Goal: Check status

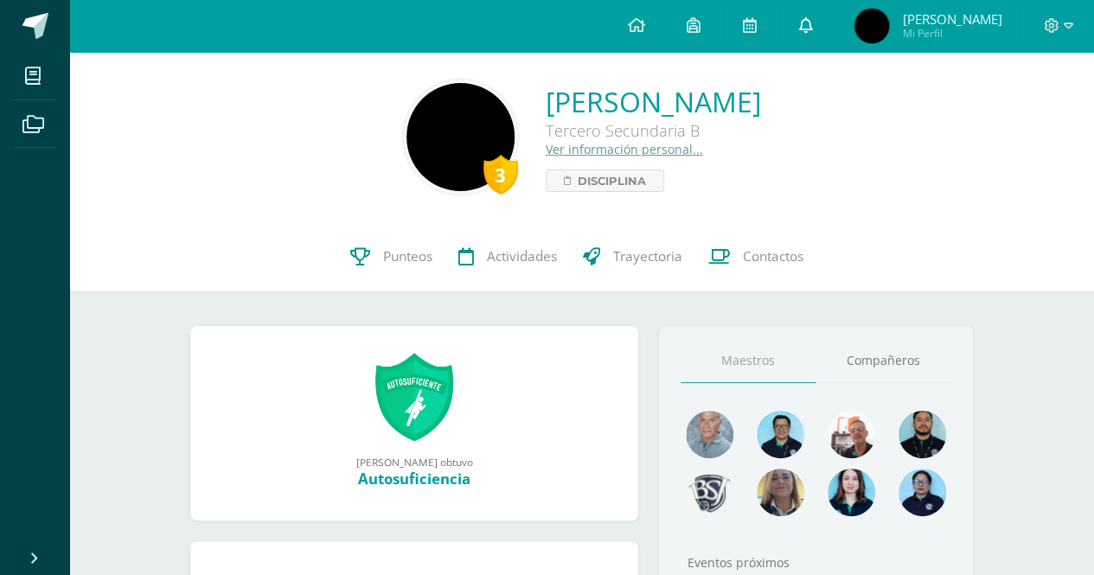
click at [800, 32] on link at bounding box center [804, 26] width 55 height 52
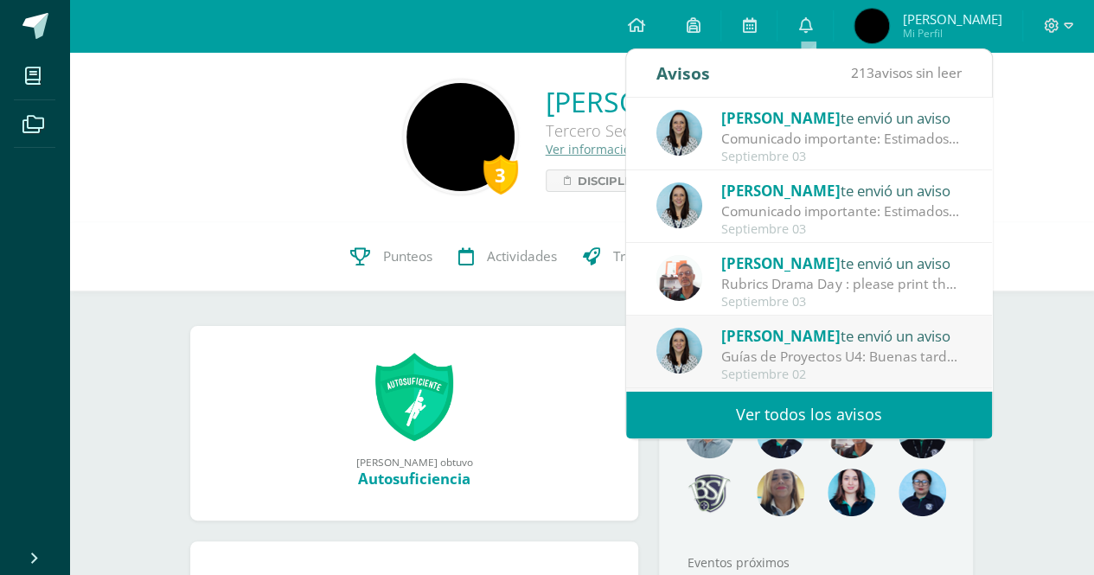
click at [916, 151] on div "Septiembre 03" at bounding box center [841, 157] width 240 height 15
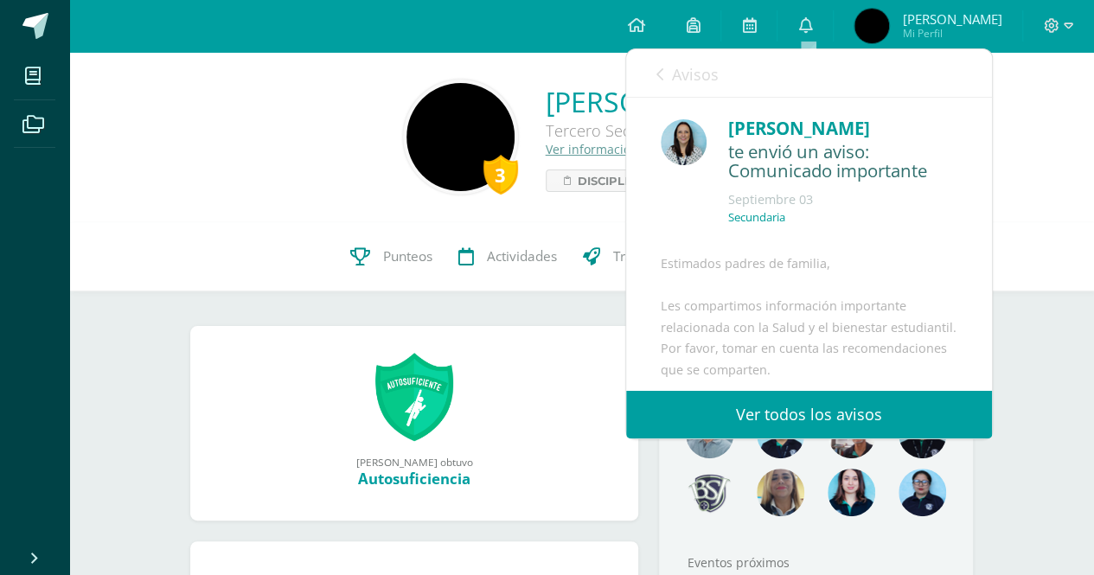
click at [1020, 157] on div "3 Diego Sebastián Saénz Aguerrido Tercero Secundaria B Ver información personal…" at bounding box center [581, 137] width 997 height 115
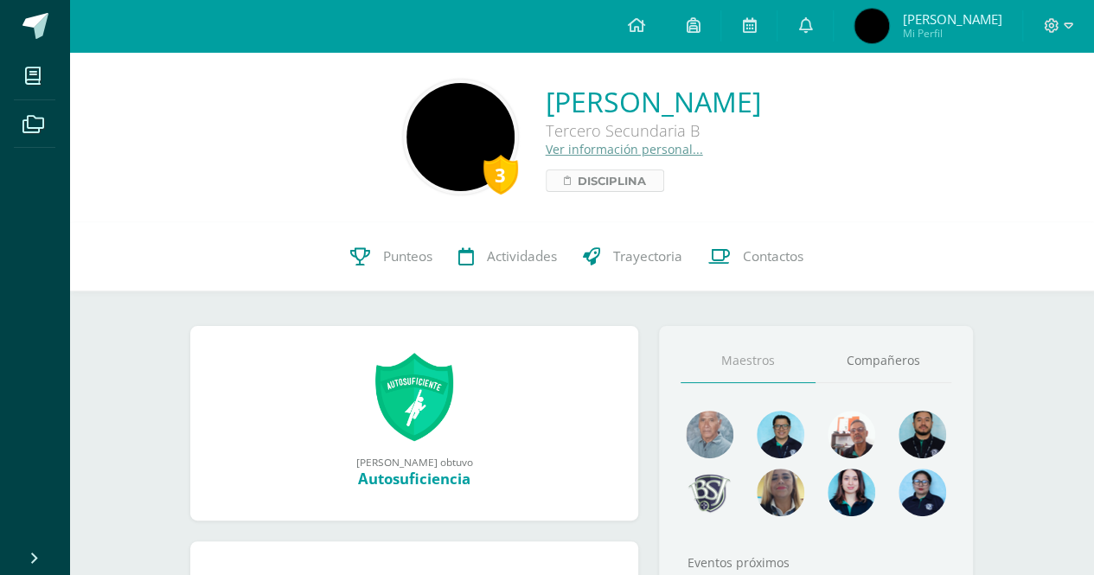
click at [578, 171] on span "Disciplina" at bounding box center [612, 180] width 68 height 21
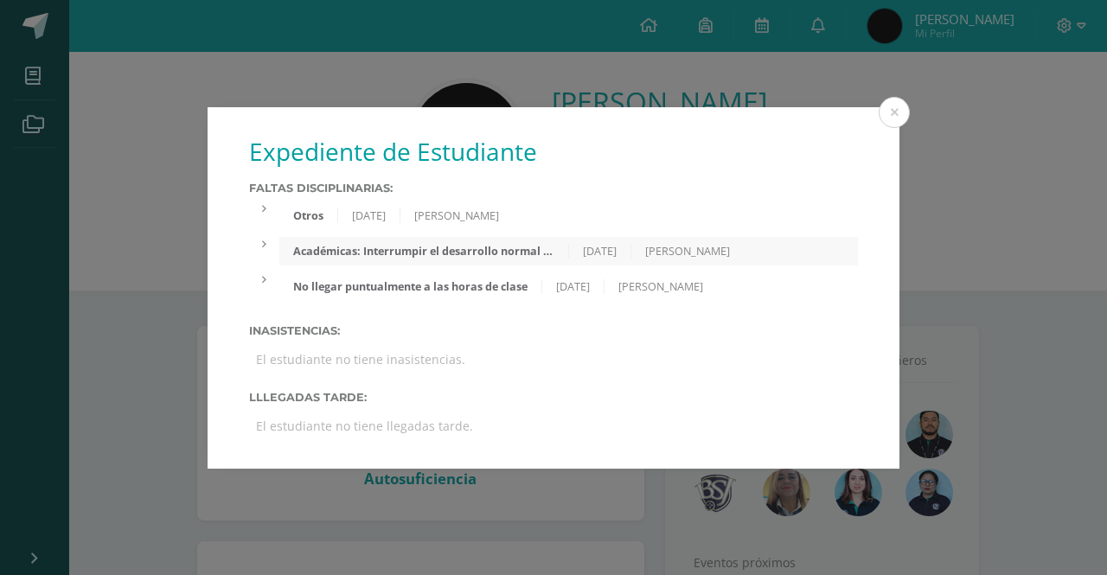
click at [906, 99] on div "Expediente de Estudiante Faltas Disciplinarias: Otros 04/09/2025 Estuardo Gutie…" at bounding box center [553, 287] width 1107 height 575
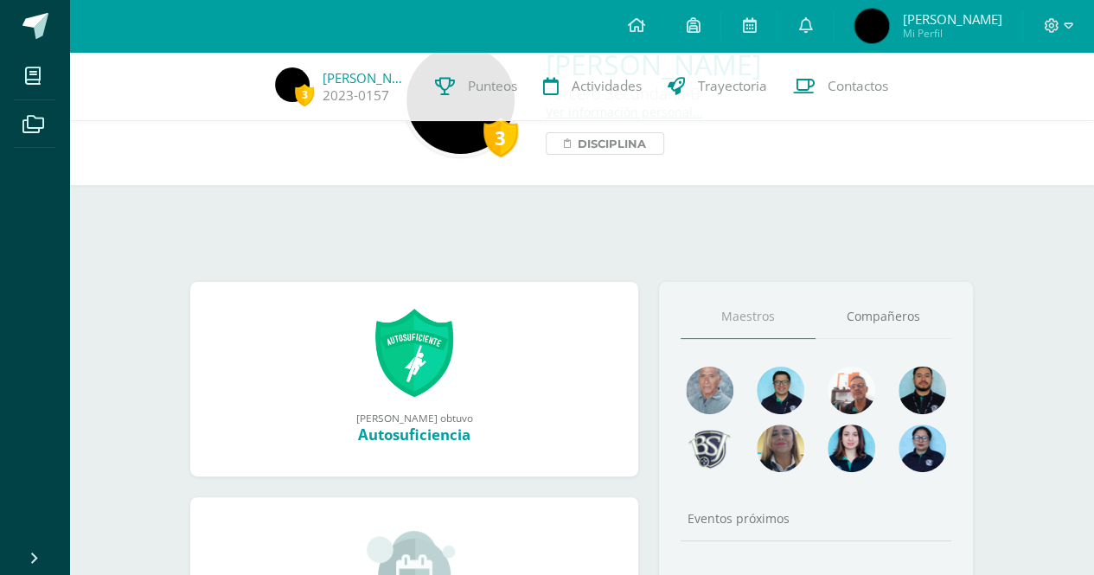
scroll to position [21, 0]
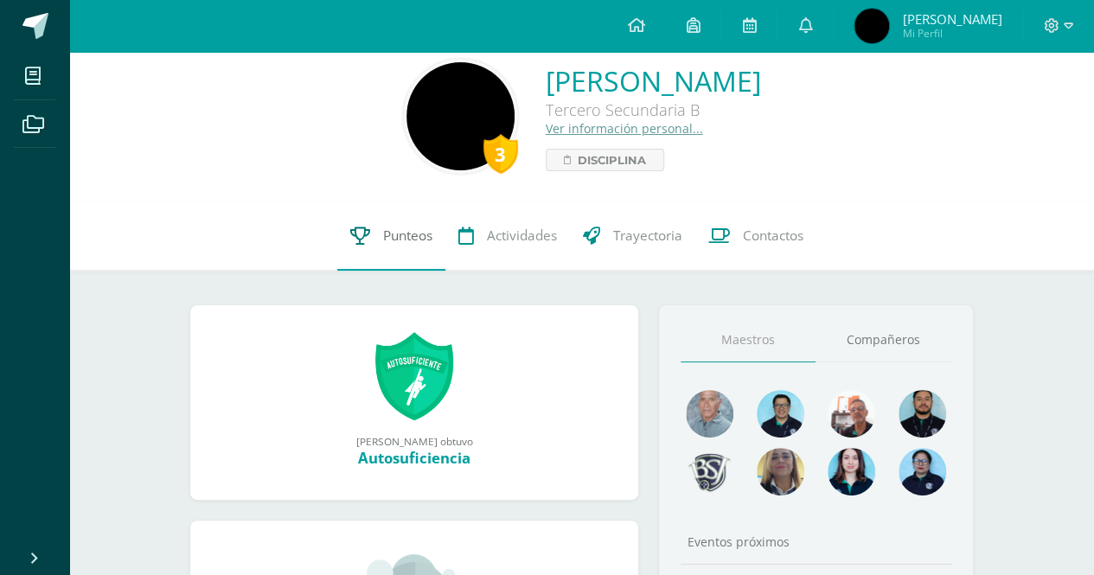
click at [396, 230] on span "Punteos" at bounding box center [407, 236] width 49 height 18
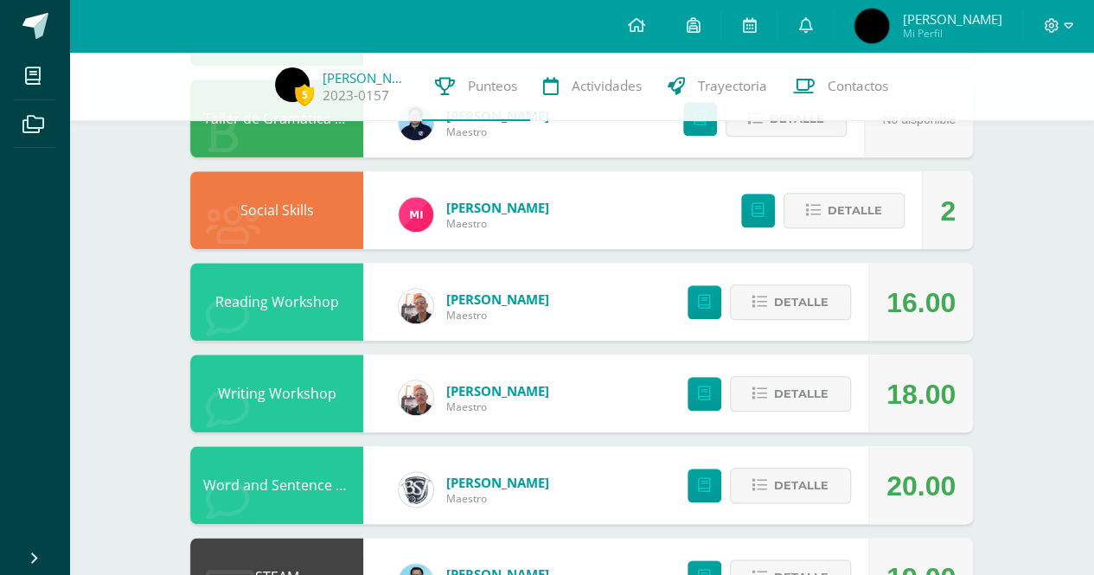
scroll to position [778, 0]
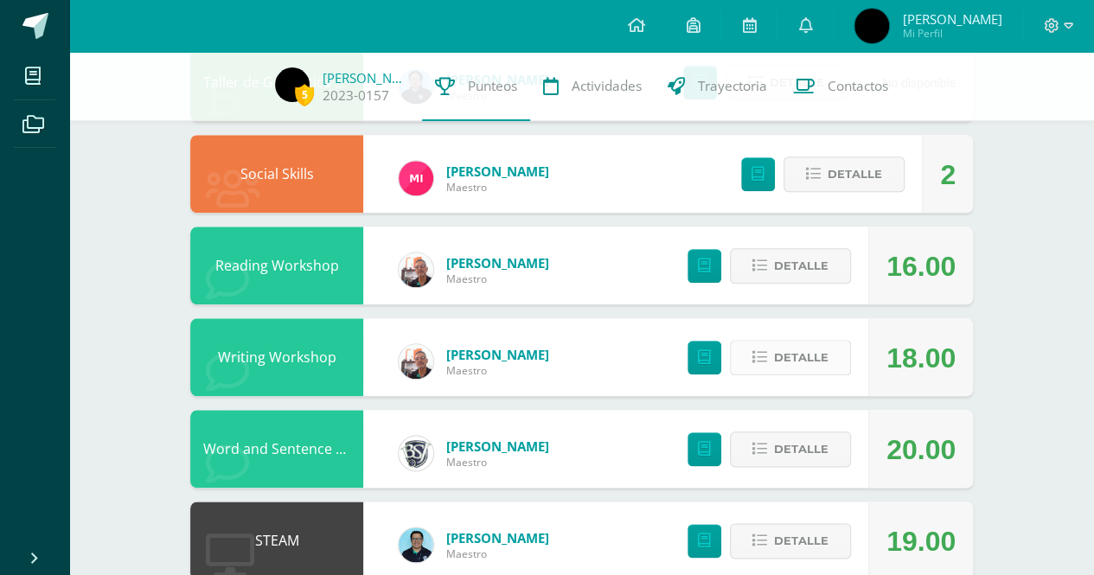
click at [770, 361] on button "Detalle" at bounding box center [790, 357] width 121 height 35
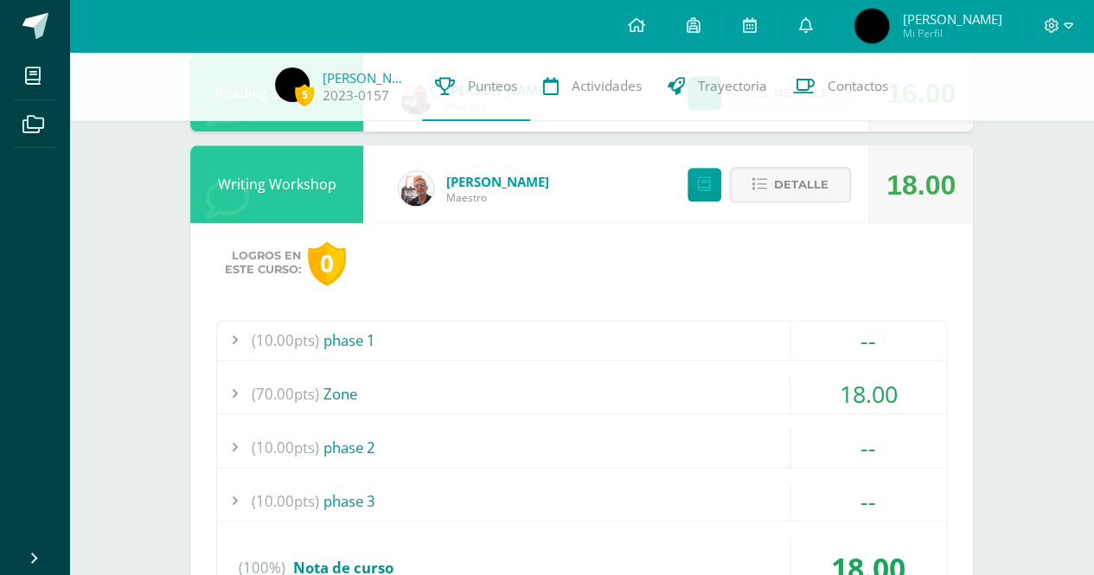
click at [491, 388] on div "(70.00pts) Zone" at bounding box center [581, 393] width 729 height 39
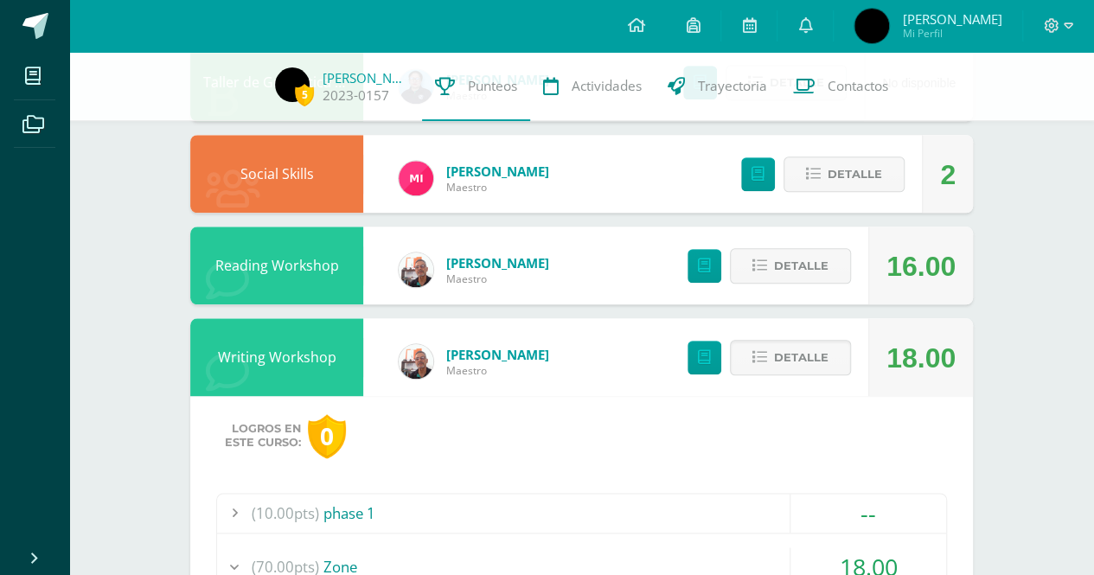
click at [775, 285] on div "Detalle" at bounding box center [764, 266] width 207 height 78
click at [769, 269] on button "Detalle" at bounding box center [790, 265] width 121 height 35
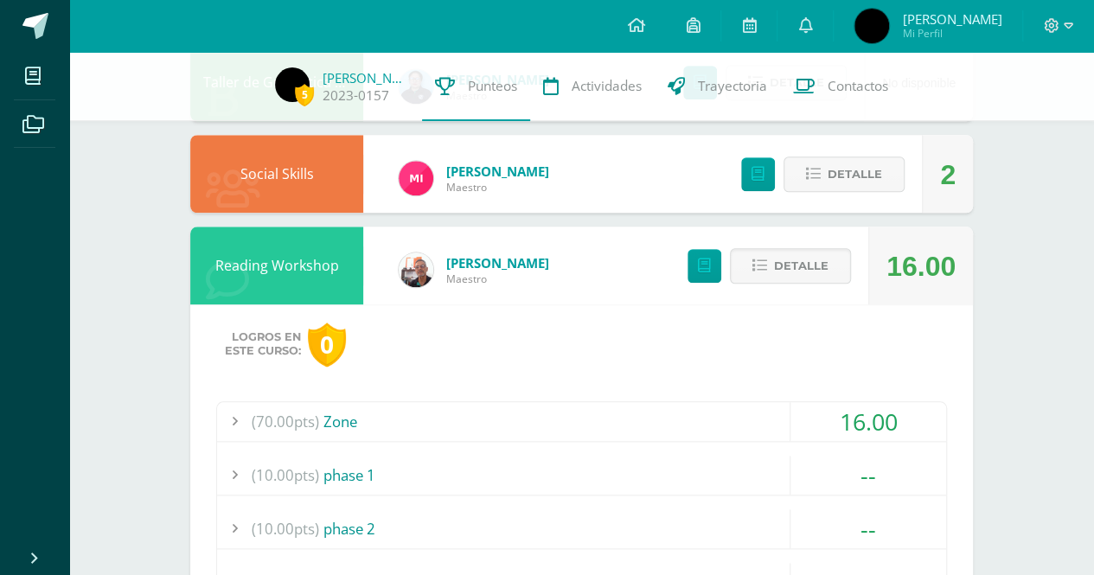
click at [431, 428] on div "(70.00pts) Zone" at bounding box center [581, 421] width 729 height 39
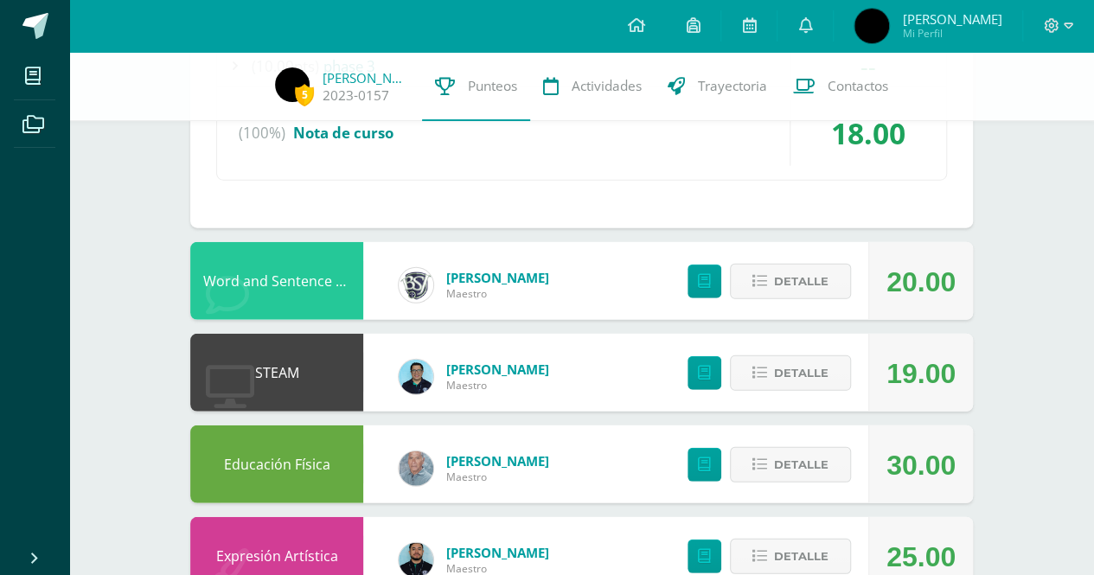
scroll to position [2077, 0]
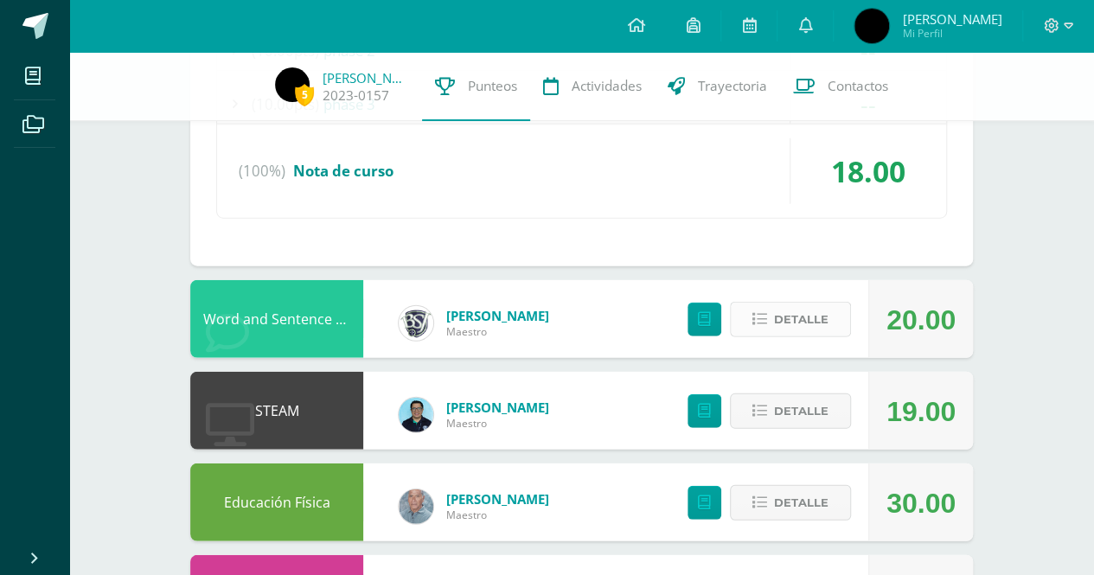
click at [754, 312] on icon at bounding box center [759, 319] width 15 height 15
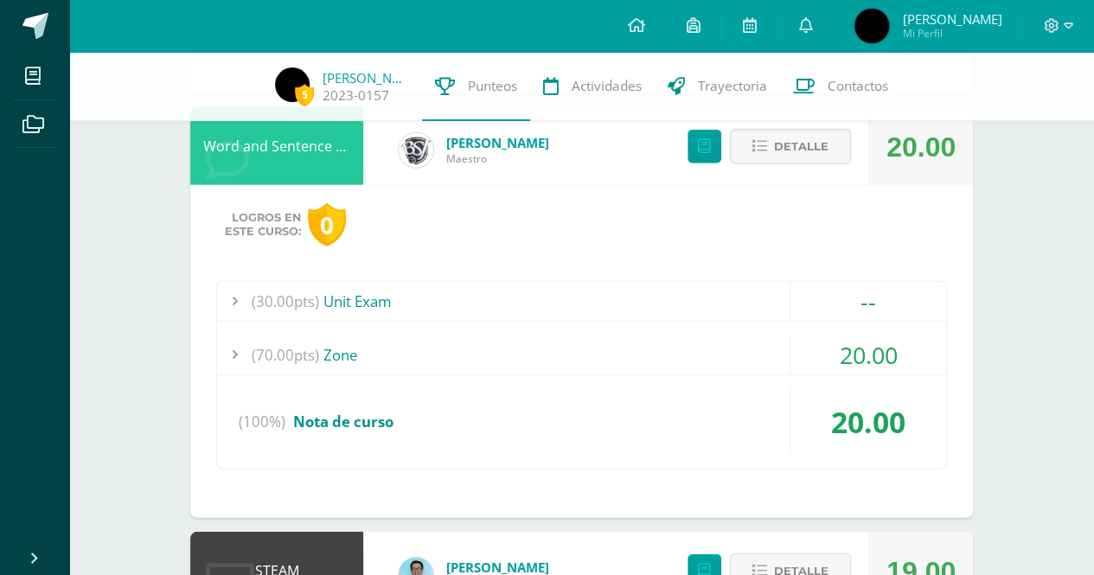
click at [536, 335] on div "(70.00pts) Zone" at bounding box center [581, 354] width 729 height 39
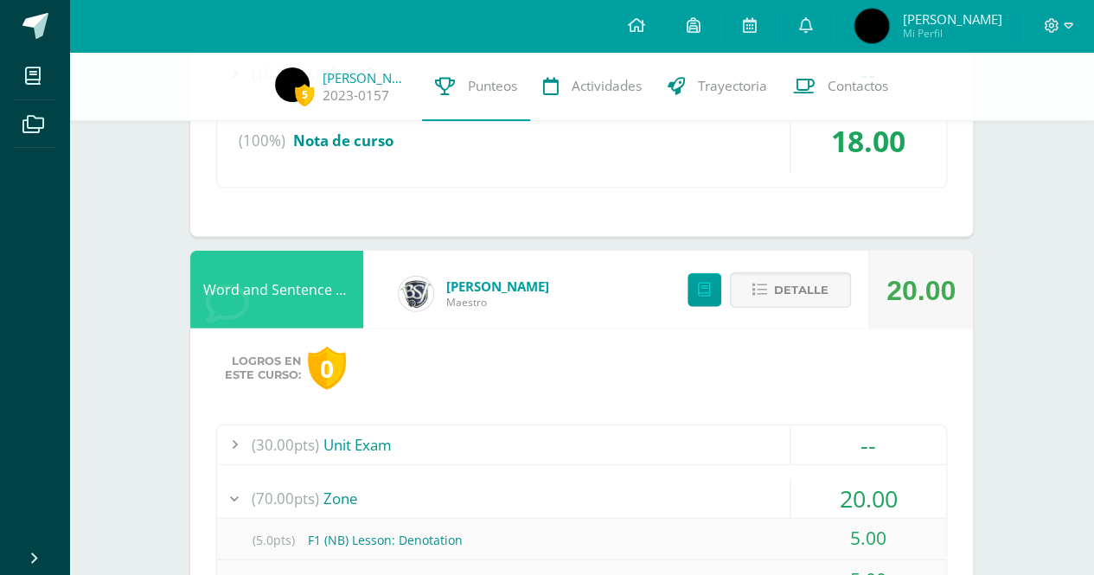
scroll to position [1794, 0]
